Goal: Information Seeking & Learning: Learn about a topic

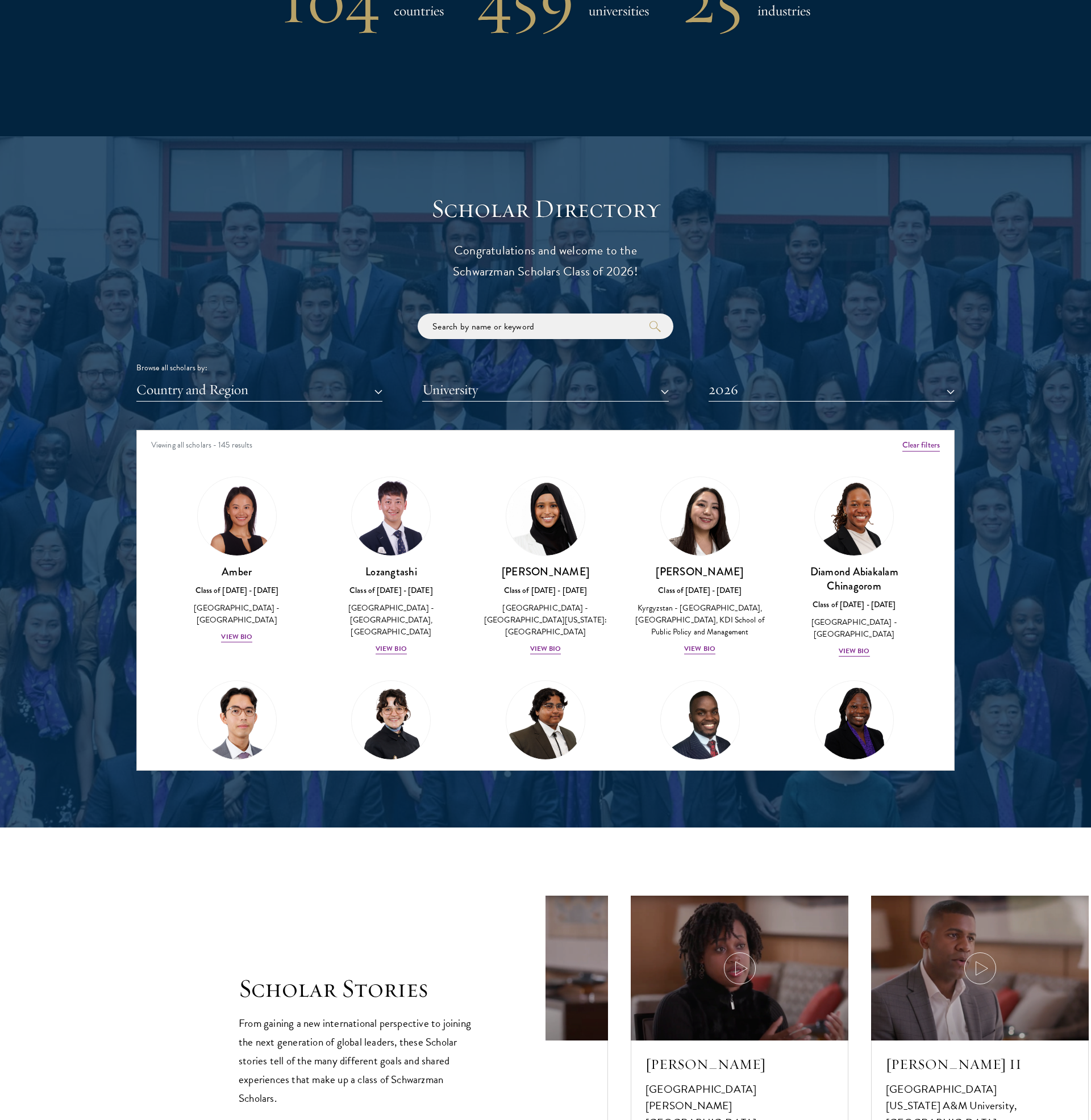
scroll to position [1202, 0]
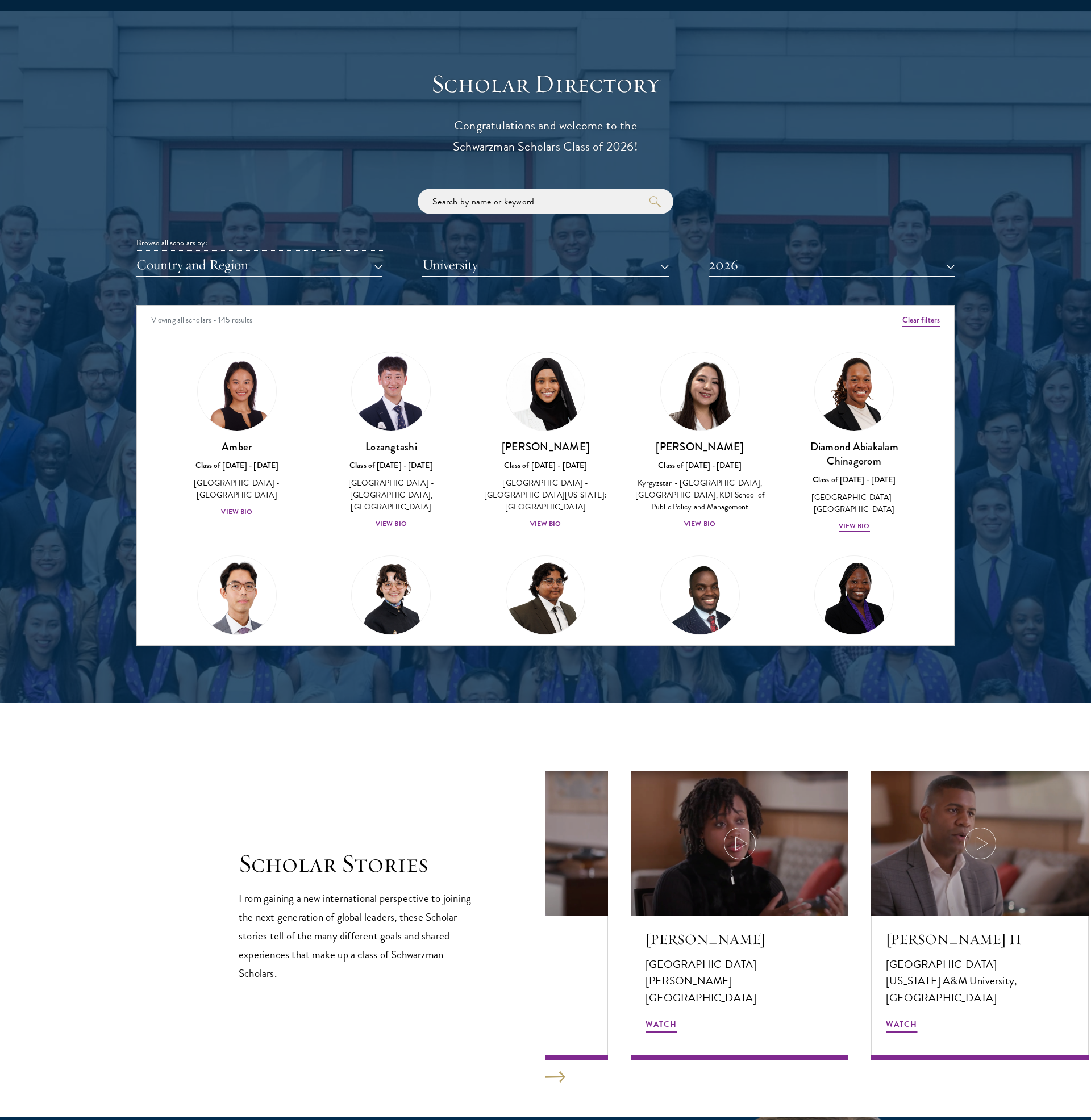
click at [344, 268] on button "Country and Region" at bounding box center [259, 265] width 246 height 24
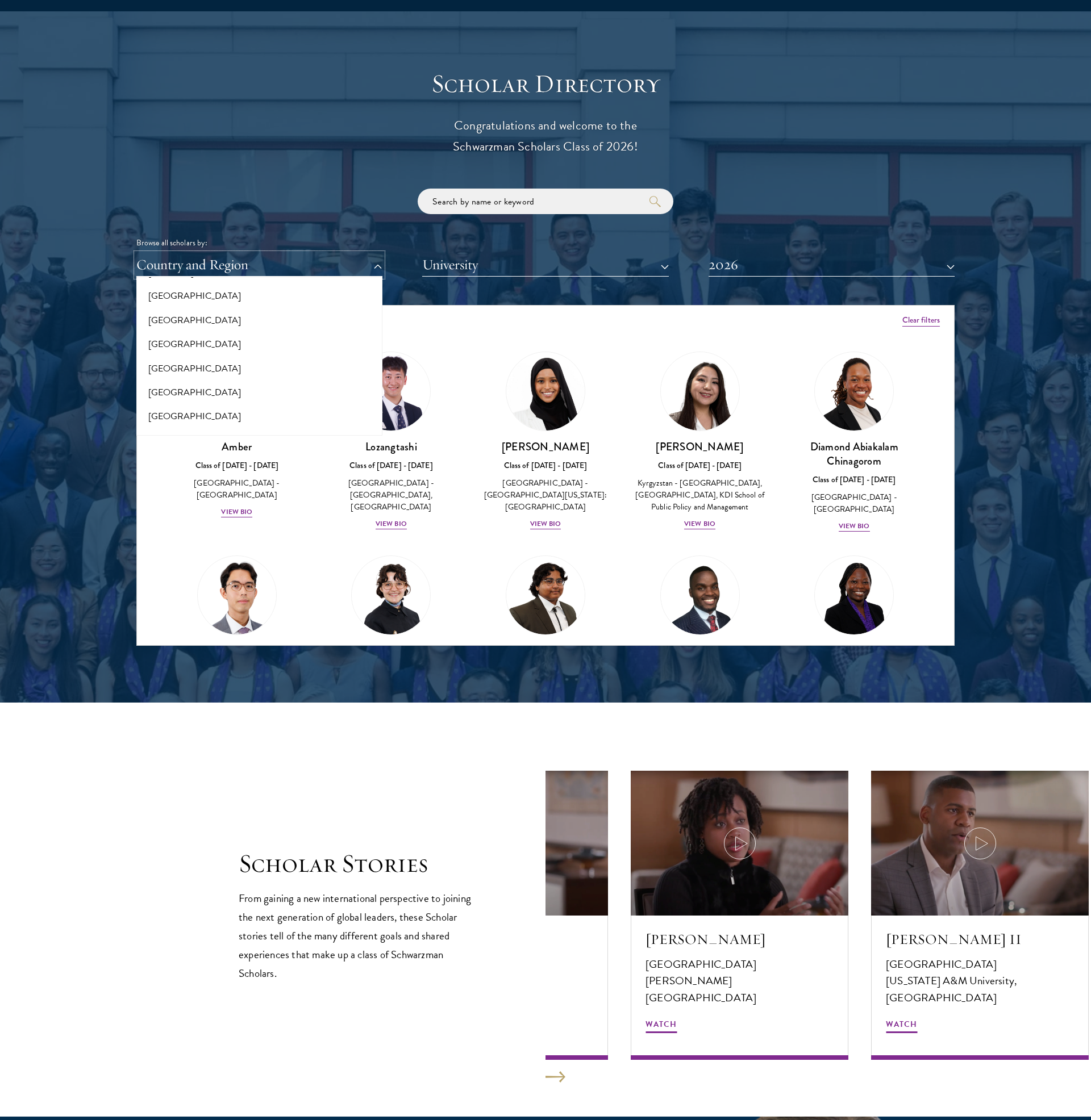
scroll to position [698, 0]
click at [244, 304] on button "[GEOGRAPHIC_DATA]" at bounding box center [258, 297] width 239 height 24
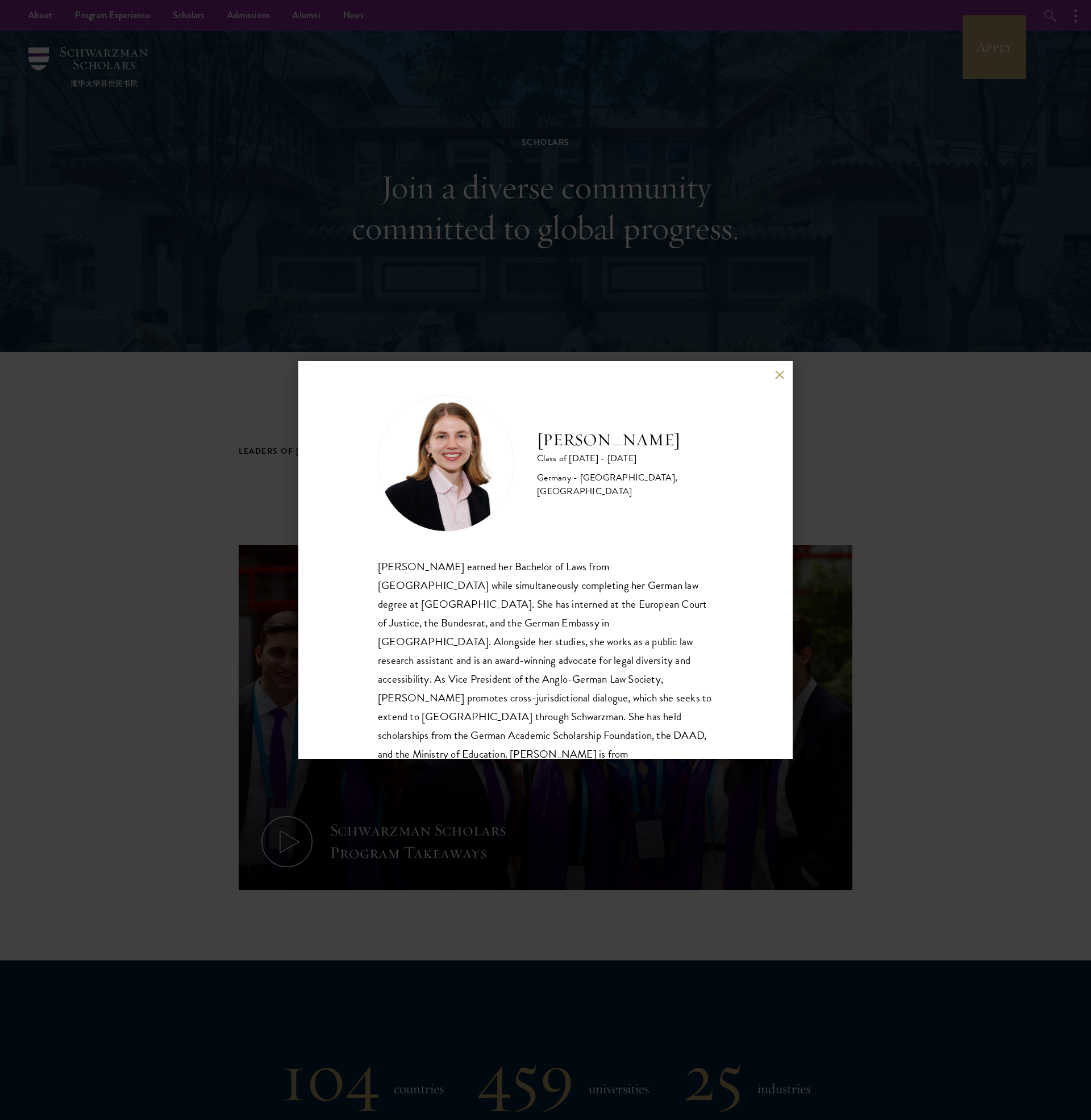
scroll to position [20, 0]
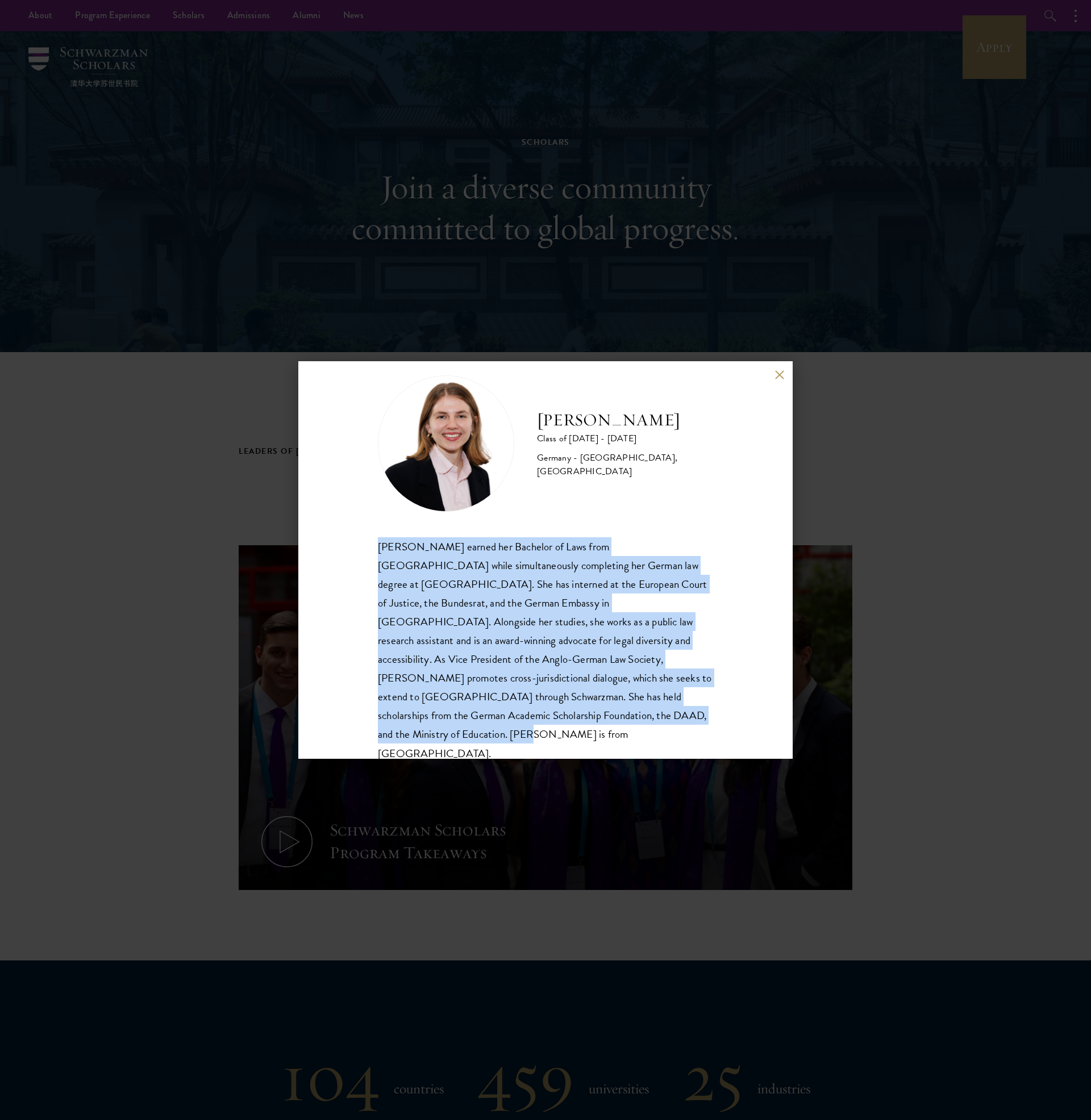
drag, startPoint x: 379, startPoint y: 545, endPoint x: 470, endPoint y: 718, distance: 195.5
click at [470, 718] on div "Hannah Kuhn earned her Bachelor of Laws from King’s College London while simult…" at bounding box center [545, 650] width 335 height 226
copy div "Hannah Kuhn earned her Bachelor of Laws from King’s College London while simult…"
